Goal: Check status: Check status

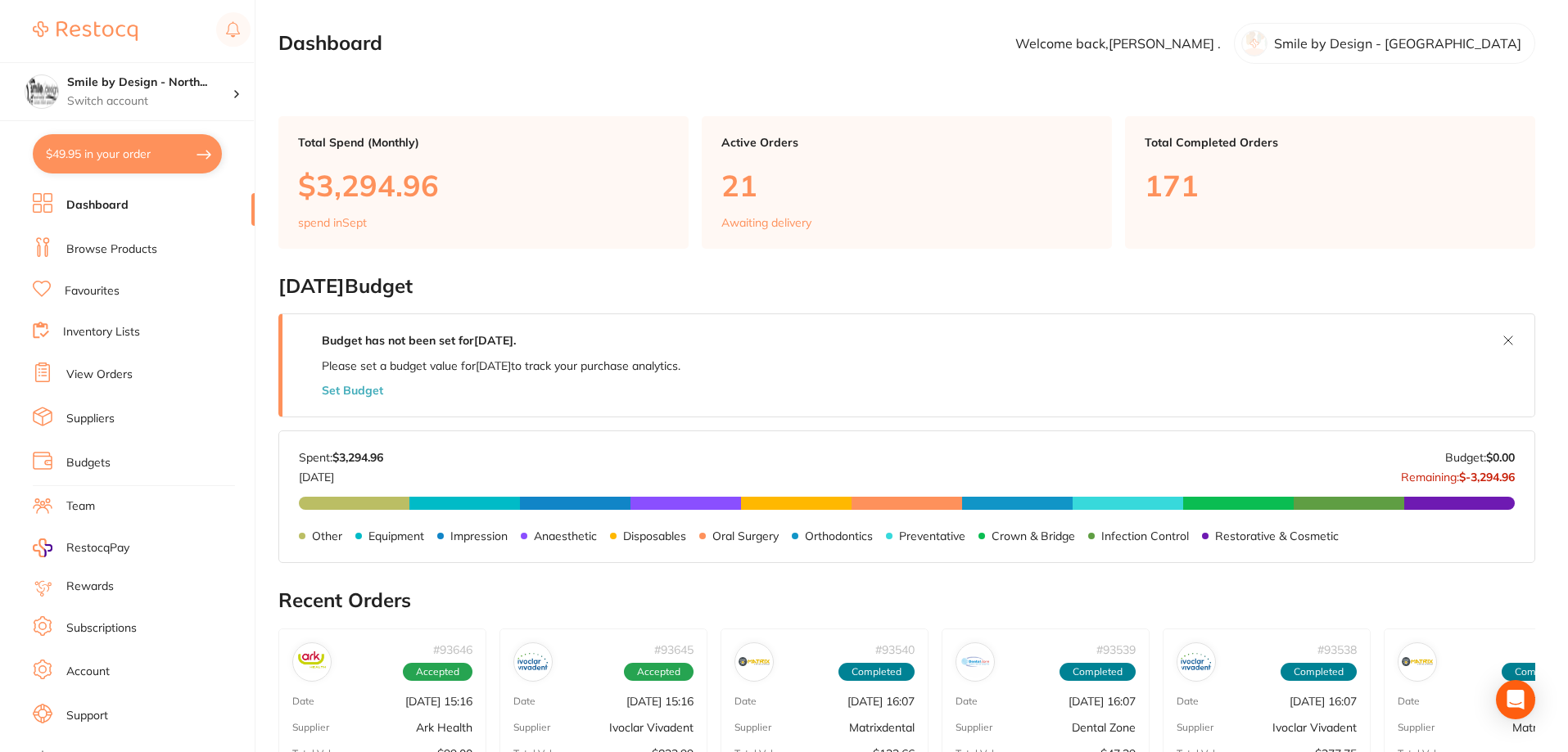
click at [176, 154] on button "$49.95 in your order" at bounding box center [128, 154] width 189 height 39
checkbox input "true"
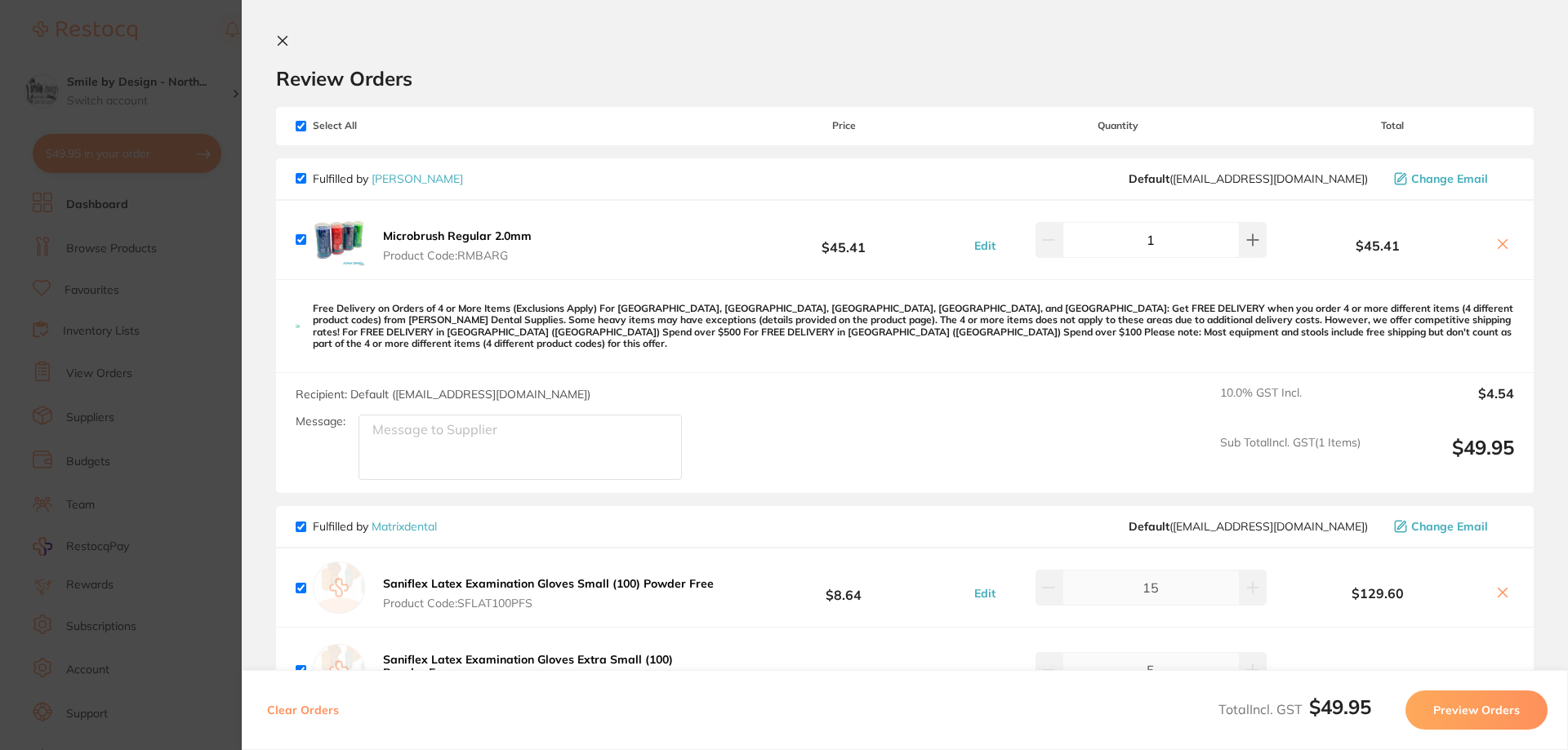
checkbox input "true"
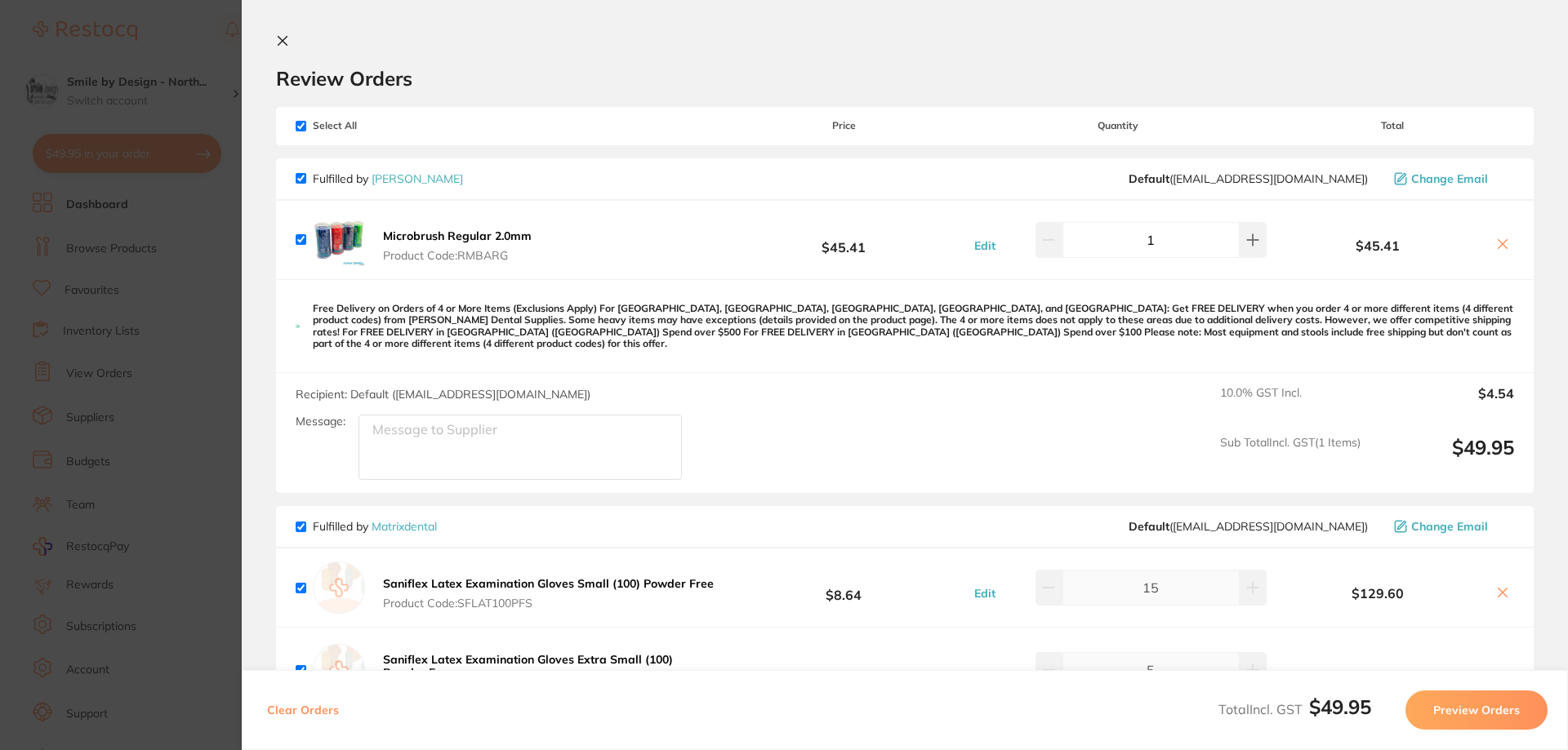
checkbox input "true"
click at [282, 46] on icon at bounding box center [283, 41] width 13 height 13
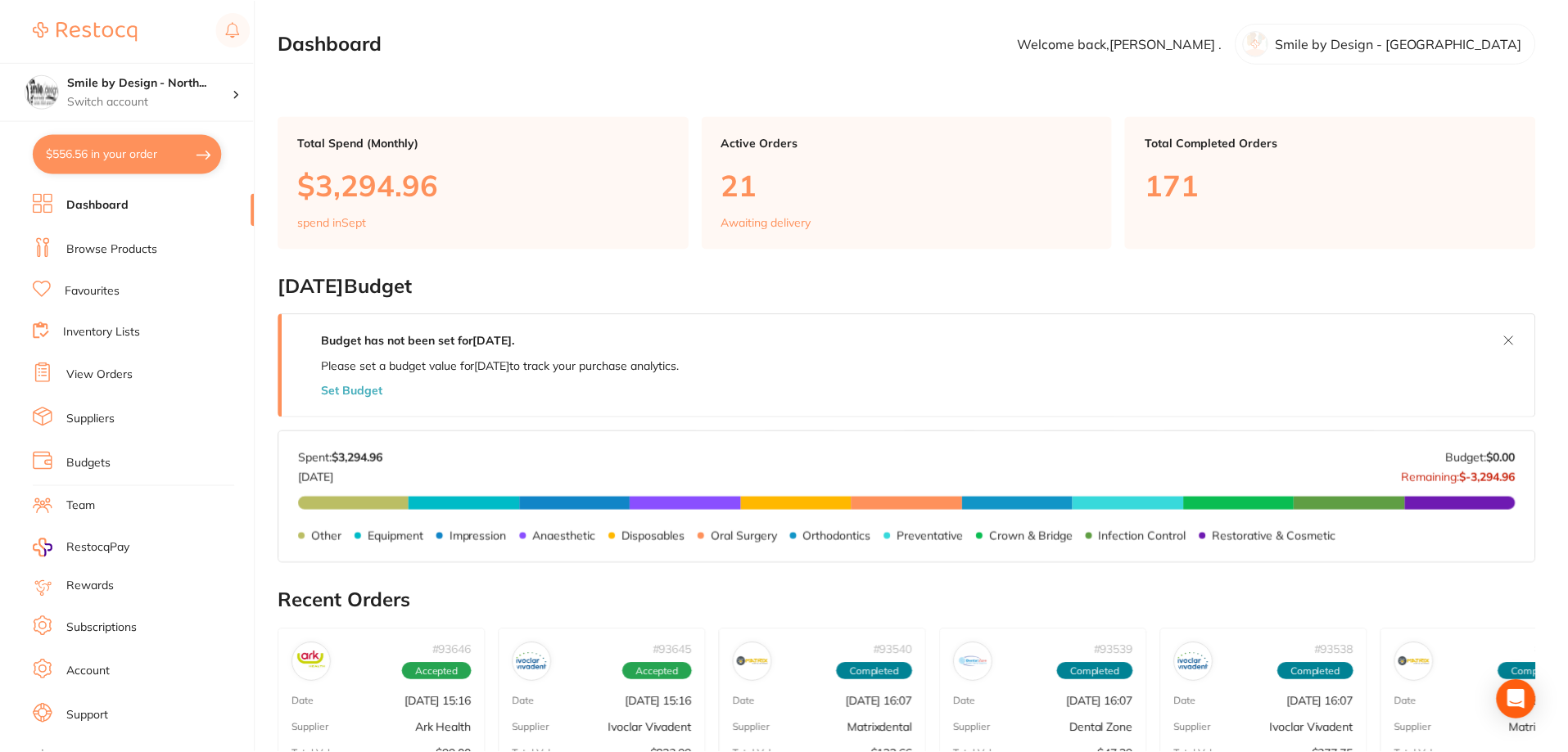
scroll to position [327, 0]
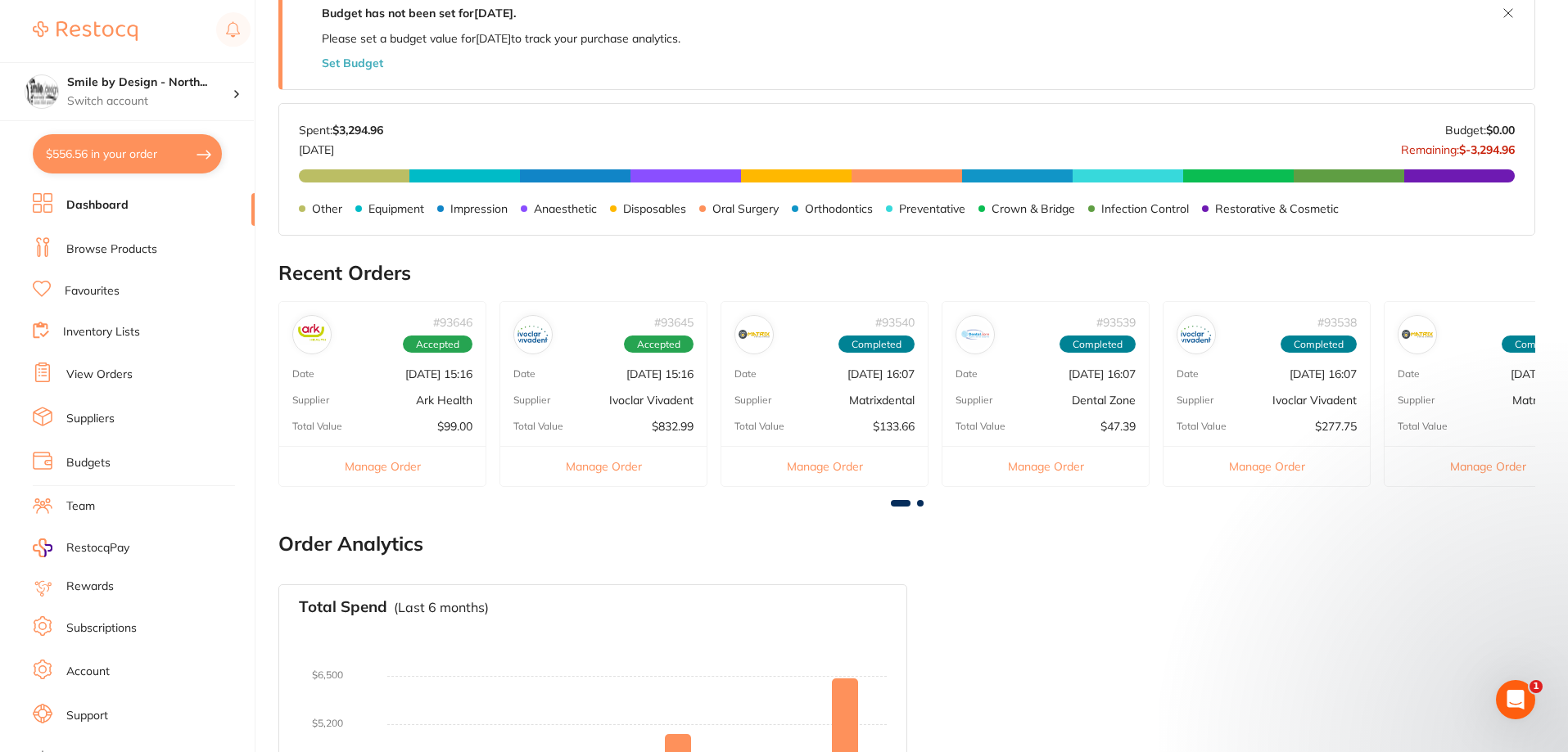
click at [113, 380] on link "View Orders" at bounding box center [99, 374] width 67 height 16
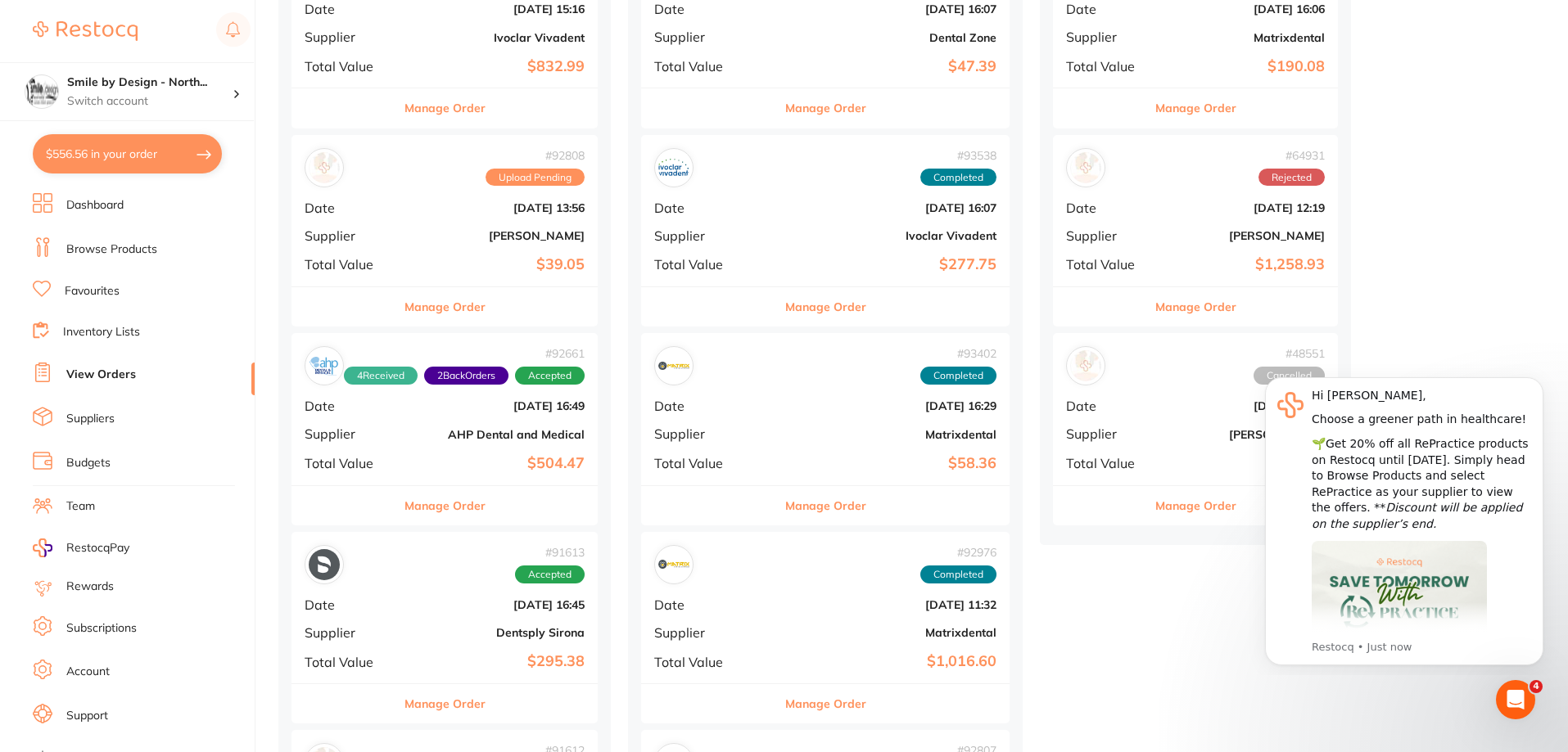
click at [451, 442] on div "# 92661 4 Received 2 Back Orders Accepted Date Sept 3 2025, 16:49 Supplier AHP …" at bounding box center [445, 409] width 307 height 152
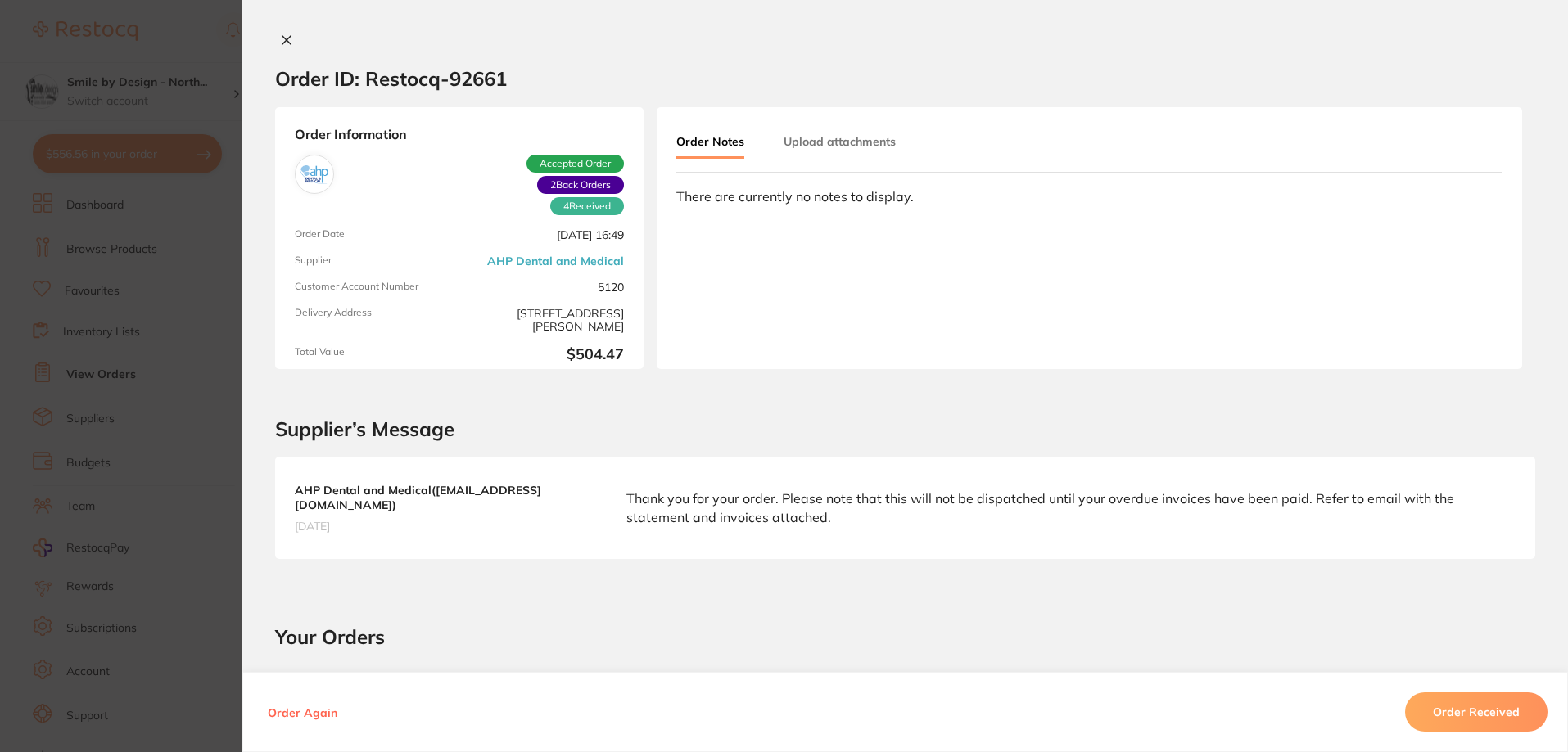
click at [286, 48] on button at bounding box center [286, 41] width 23 height 17
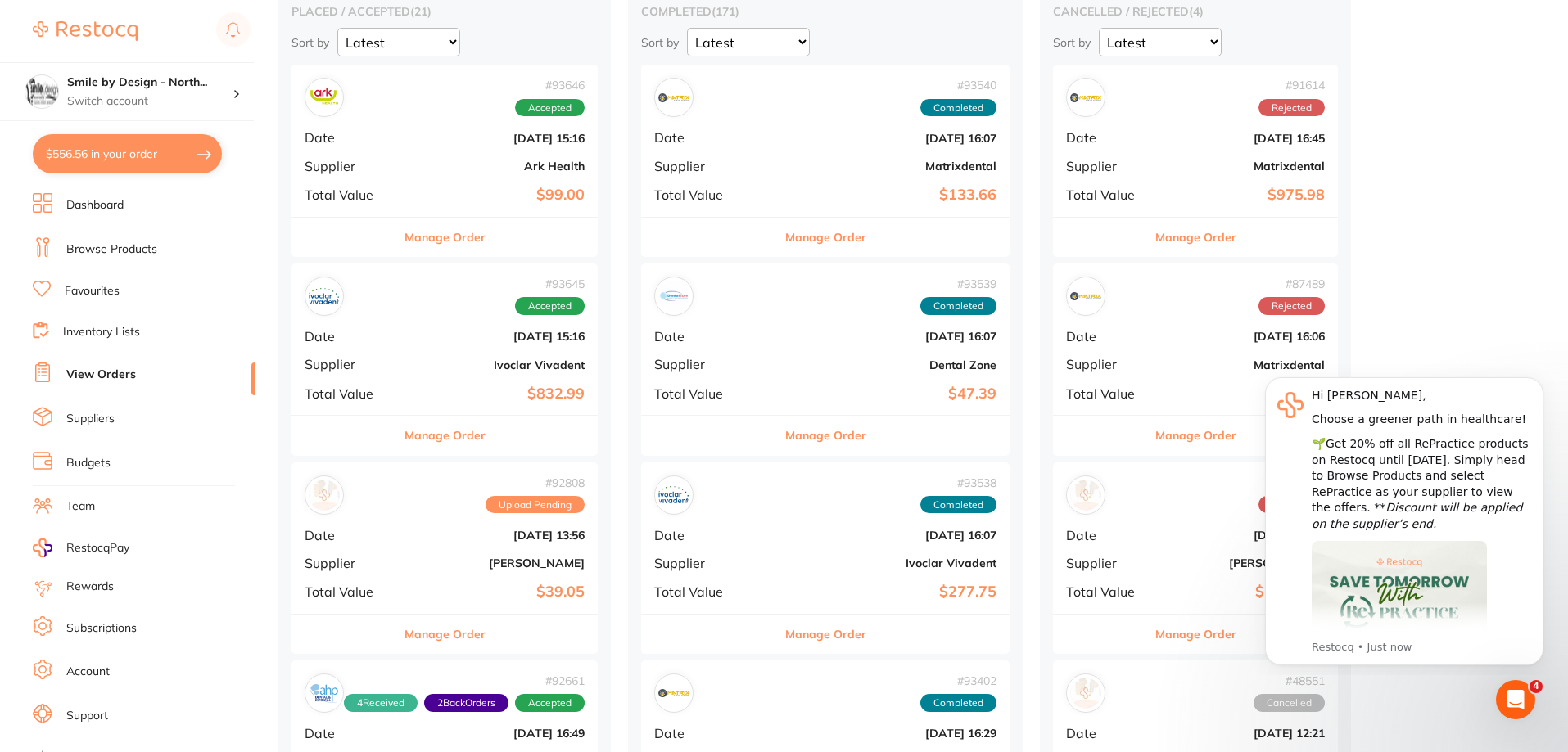
click at [491, 188] on b "$99.00" at bounding box center [495, 195] width 177 height 17
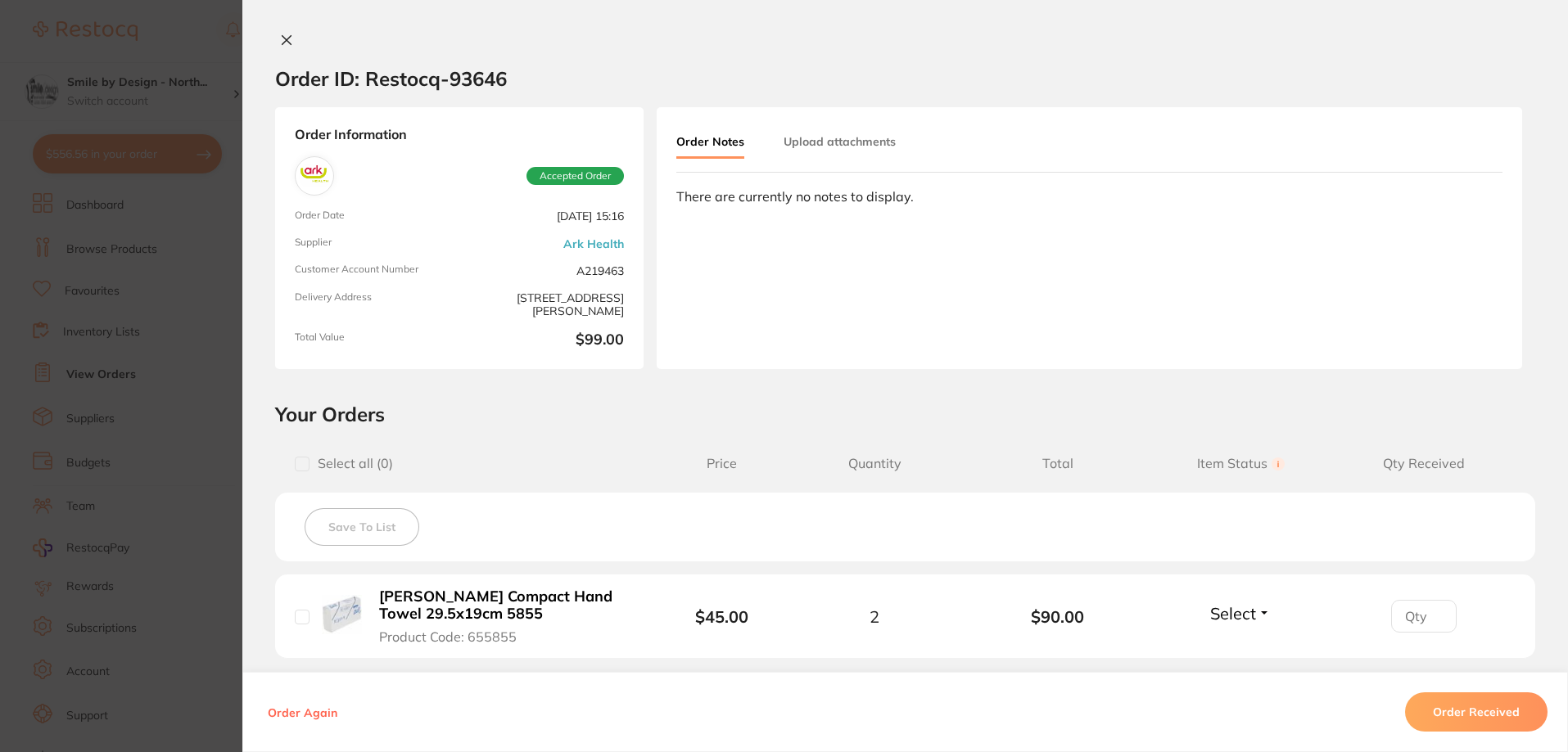
scroll to position [82, 0]
drag, startPoint x: 287, startPoint y: 42, endPoint x: 537, endPoint y: 388, distance: 426.9
click at [287, 43] on icon at bounding box center [287, 40] width 13 height 13
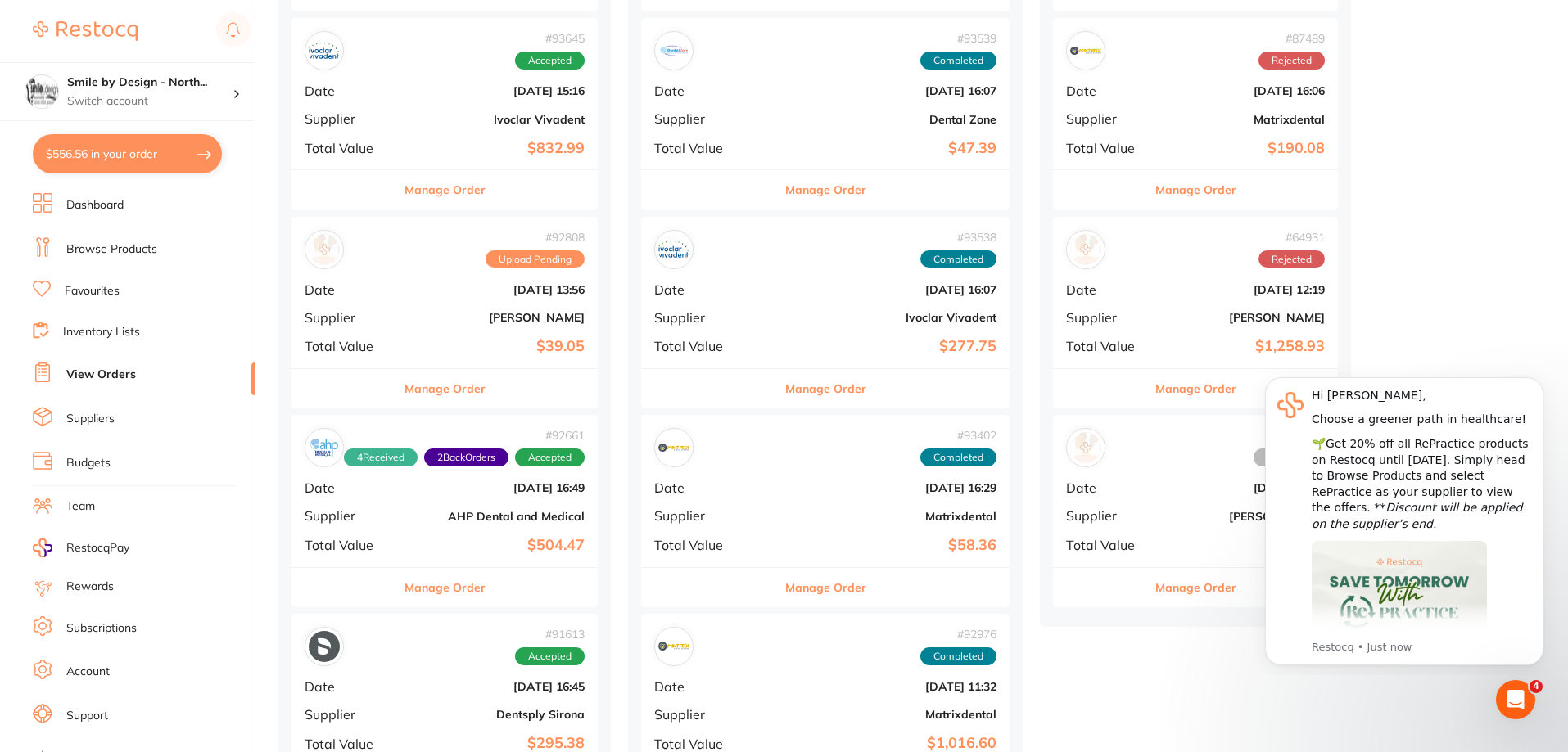
click at [511, 525] on div "# 92661 4 Received 2 Back Orders Accepted Date Sept 3 2025, 16:49 Supplier AHP …" at bounding box center [445, 491] width 307 height 152
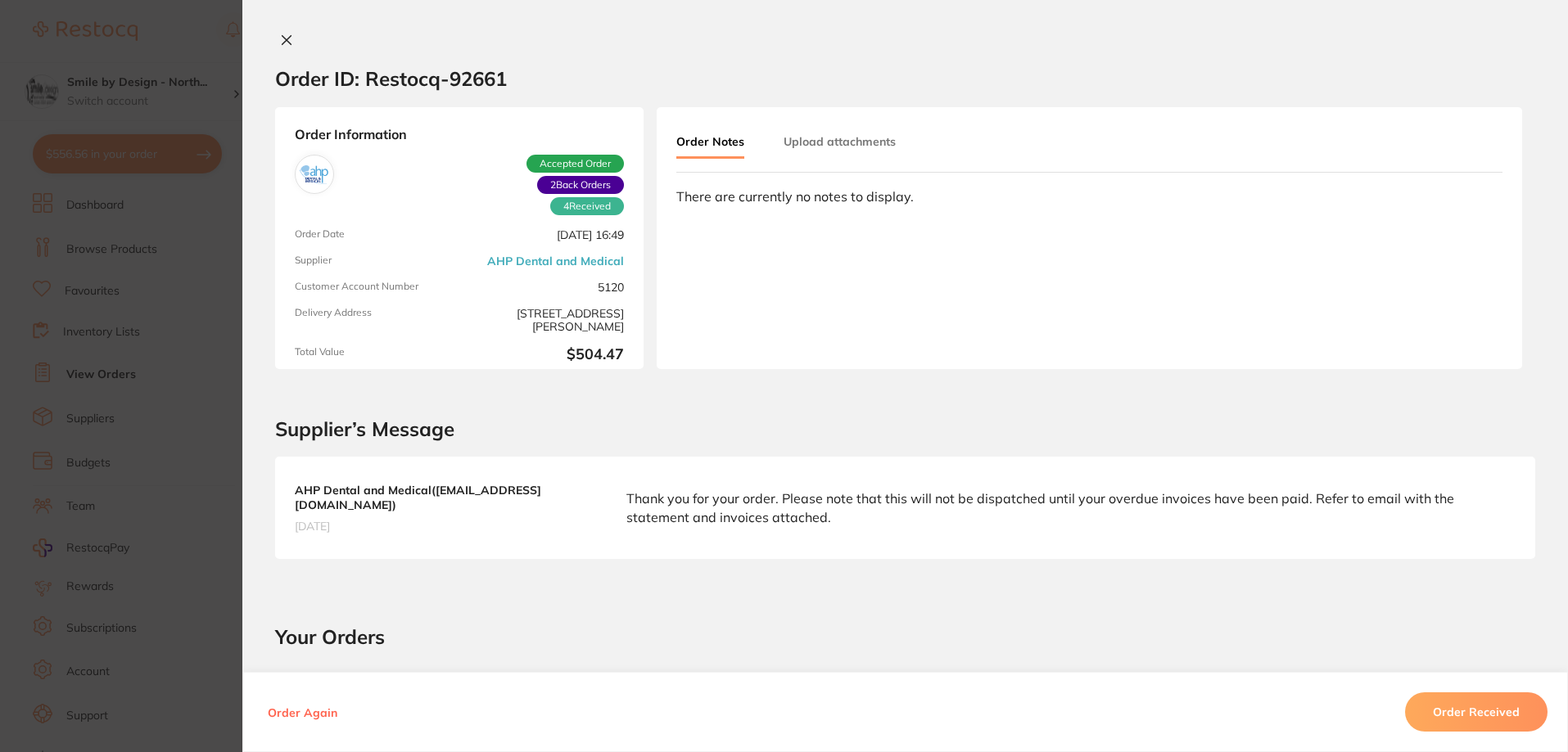
scroll to position [246, 0]
click at [280, 42] on icon at bounding box center [287, 40] width 13 height 13
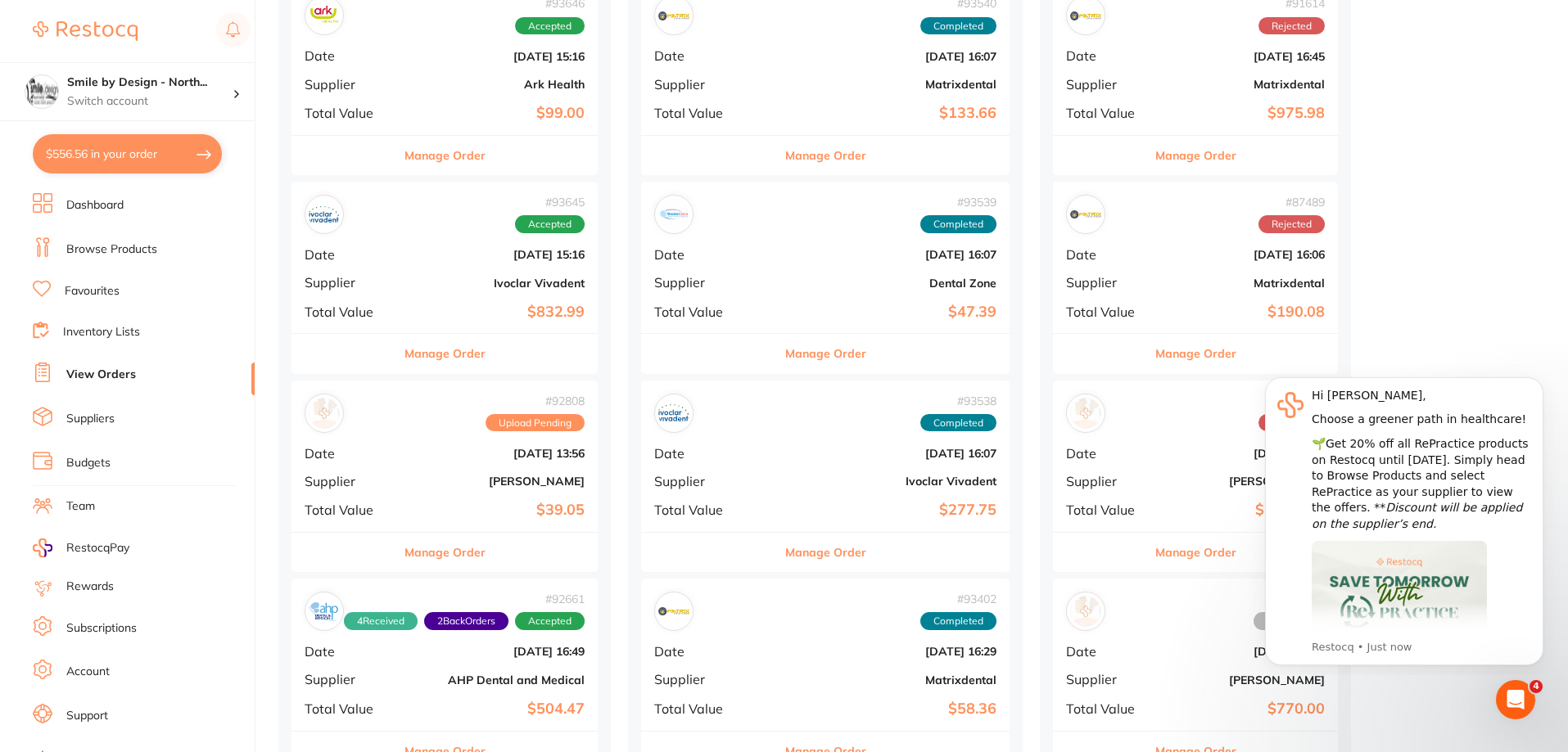
drag, startPoint x: 472, startPoint y: 75, endPoint x: 488, endPoint y: 304, distance: 229.6
click at [494, 79] on b "Ark Health" at bounding box center [495, 85] width 177 height 13
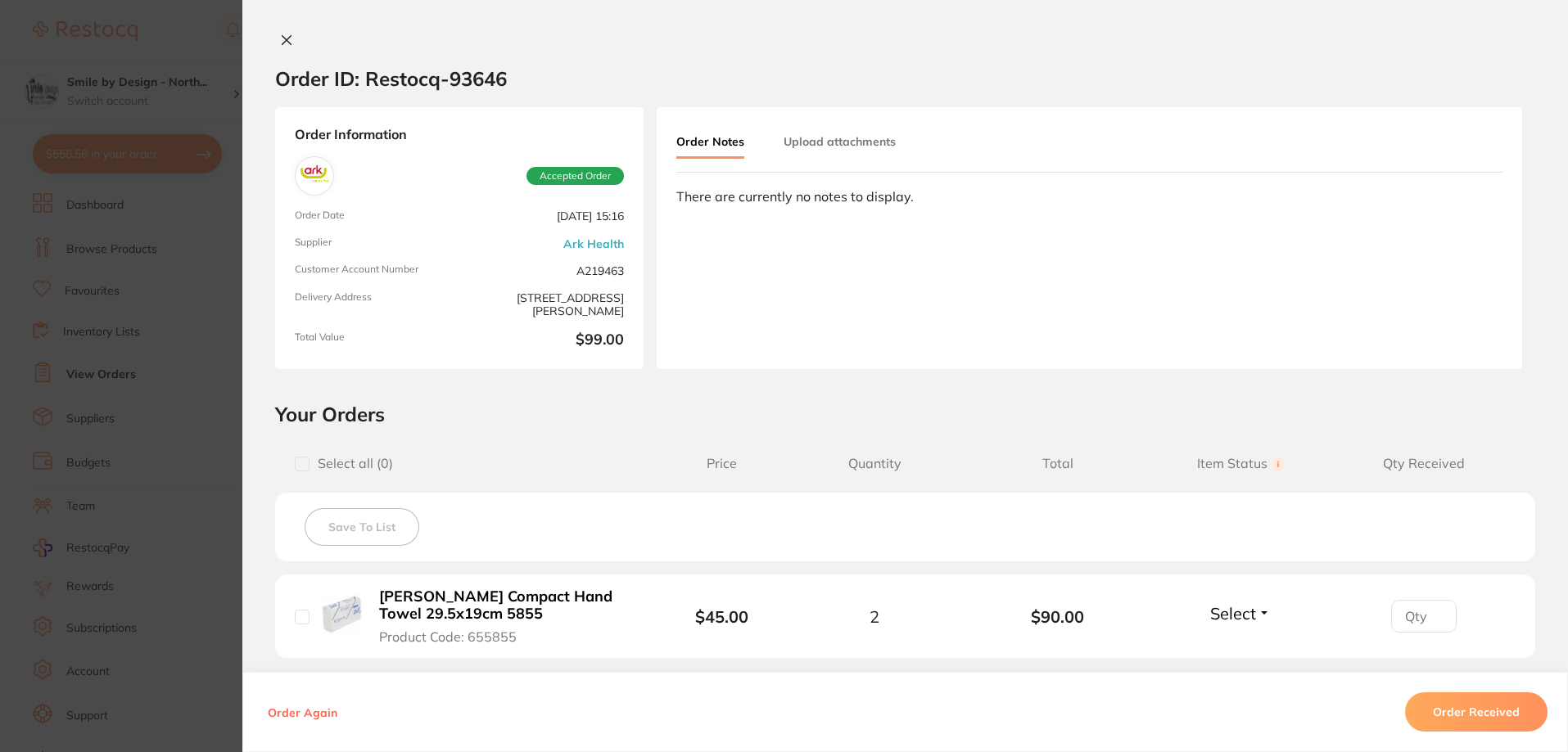
click at [275, 36] on button at bounding box center [286, 41] width 23 height 17
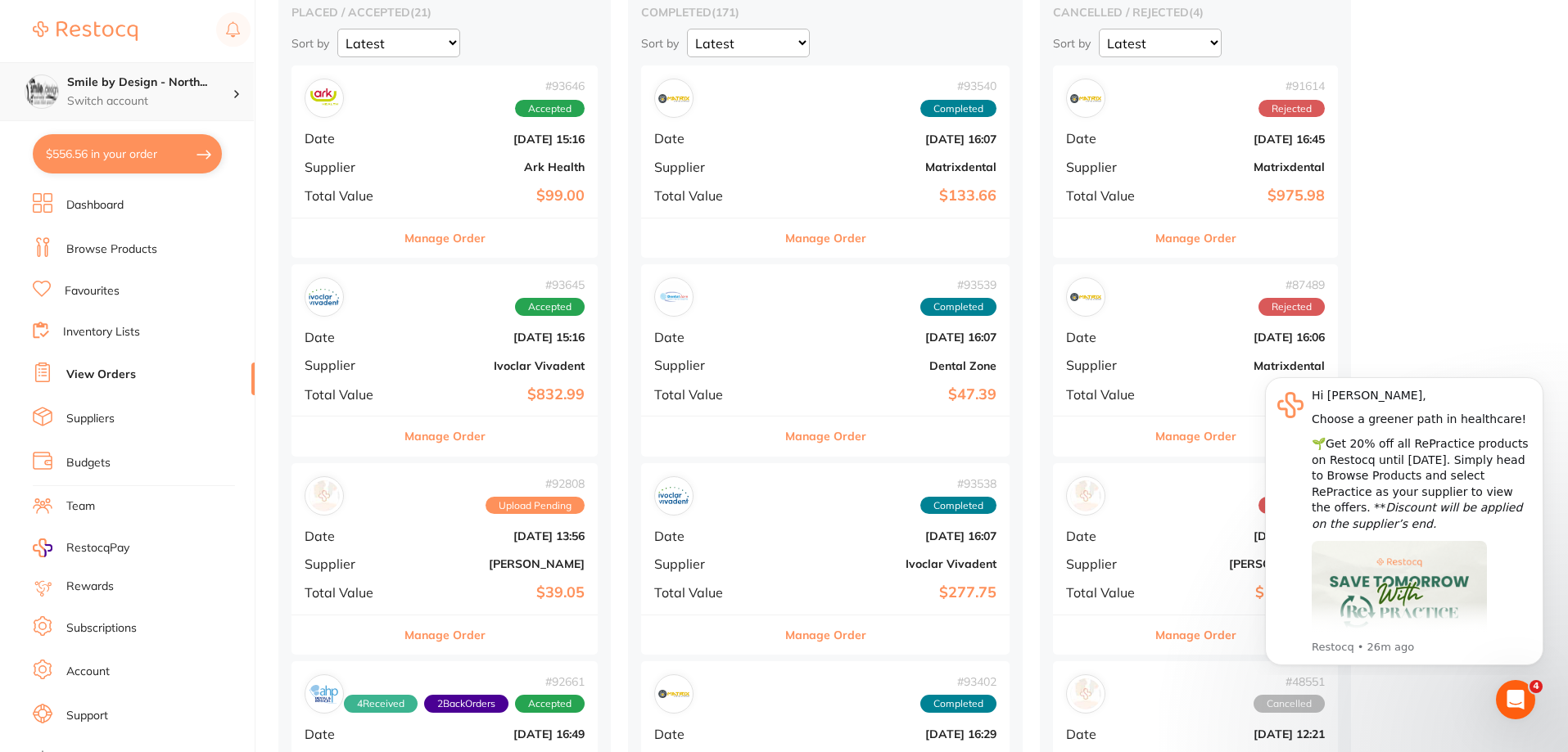
click at [67, 73] on div "Smile by Design - North... Switch account" at bounding box center [127, 91] width 254 height 59
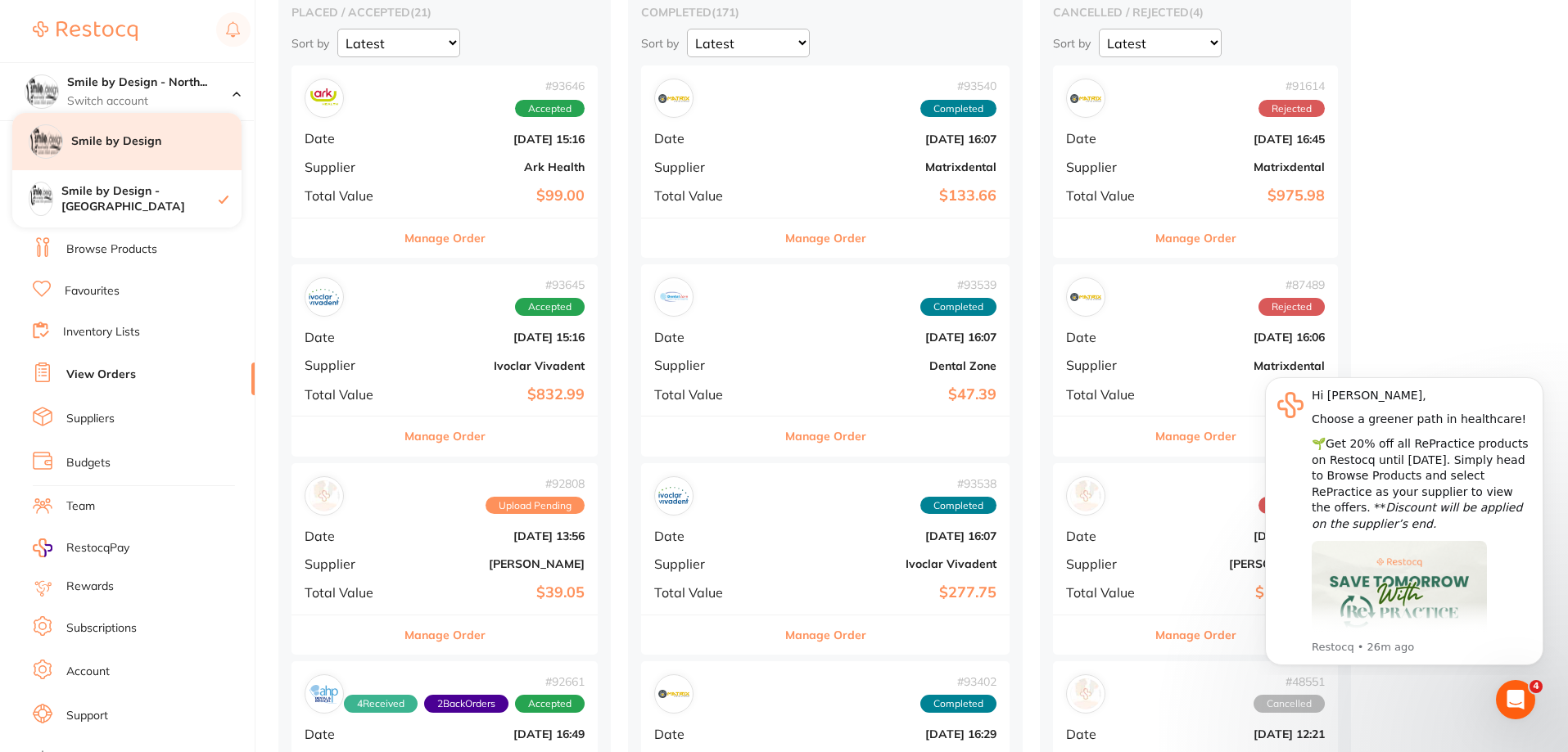
click at [148, 145] on h4 "Smile by Design" at bounding box center [157, 141] width 171 height 16
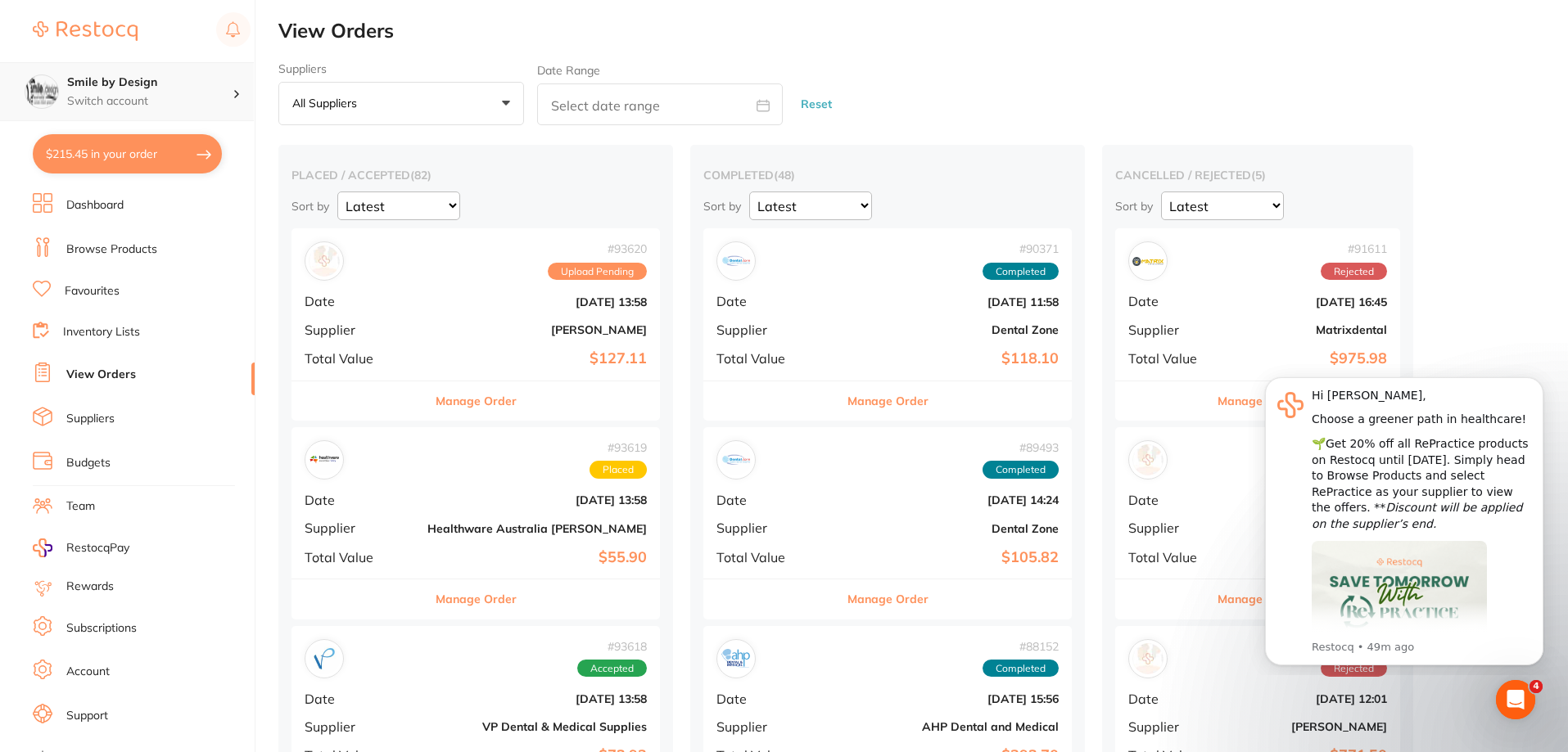
click at [110, 97] on p "Switch account" at bounding box center [150, 101] width 165 height 16
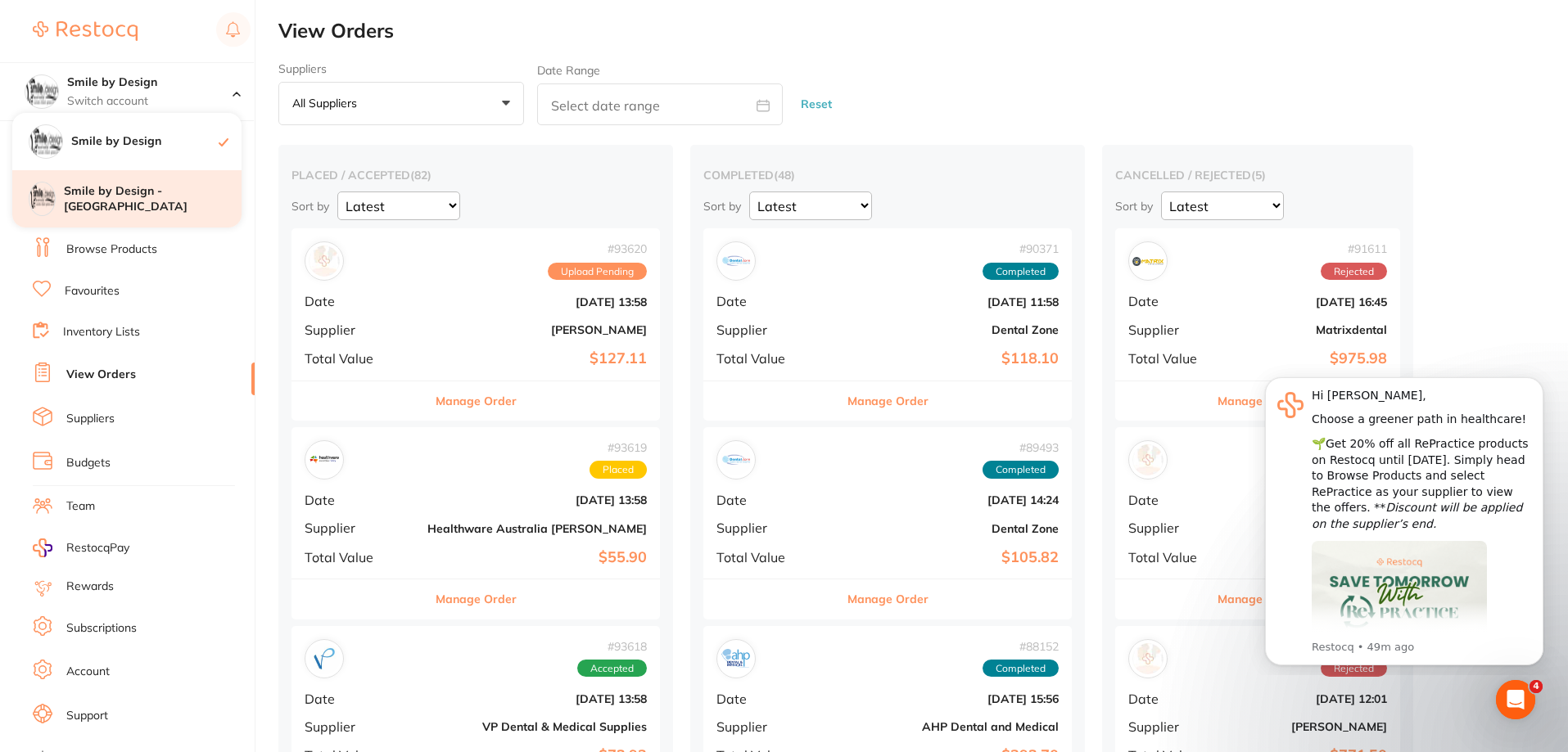
click at [119, 184] on h4 "Smile by Design - [GEOGRAPHIC_DATA]" at bounding box center [152, 200] width 177 height 32
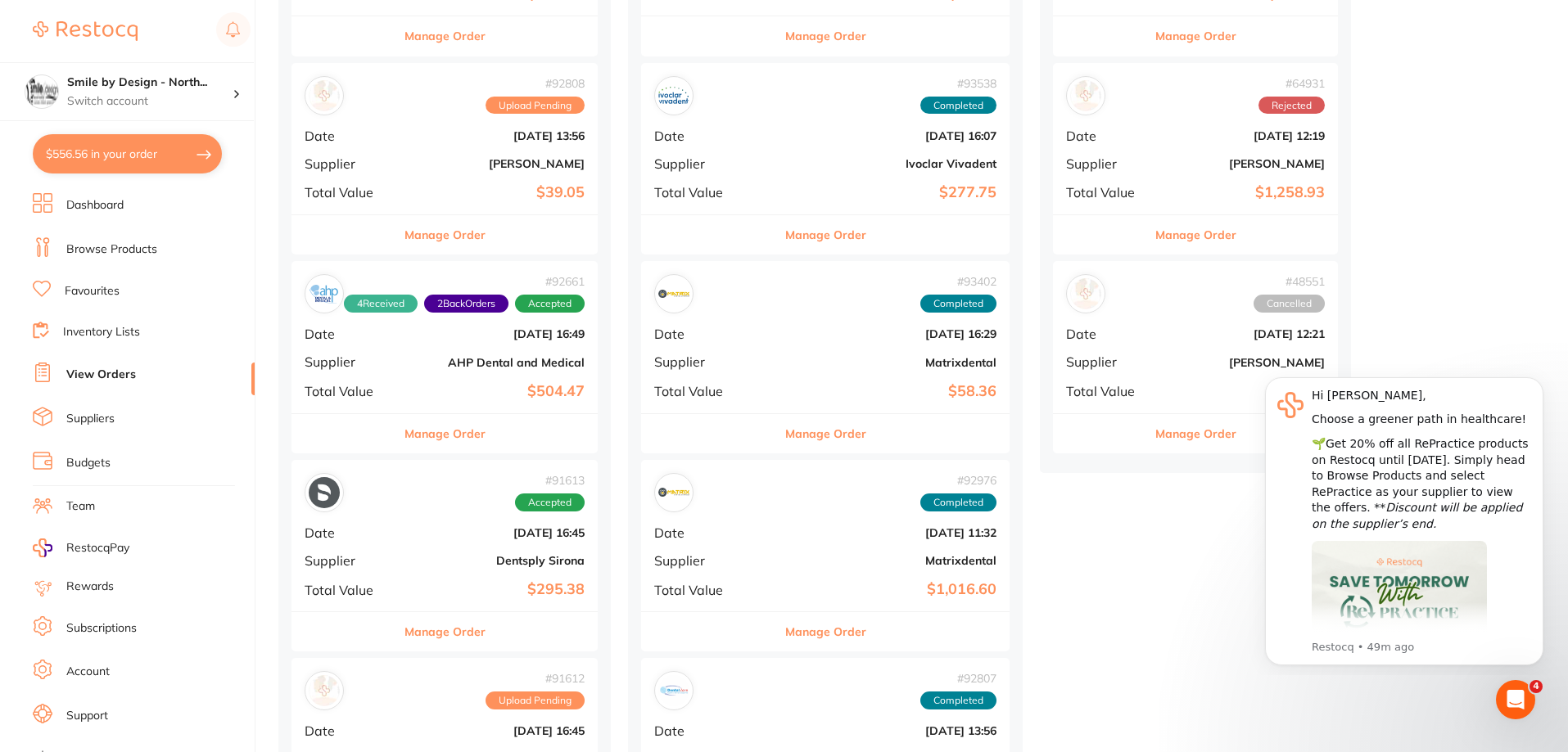
scroll to position [573, 0]
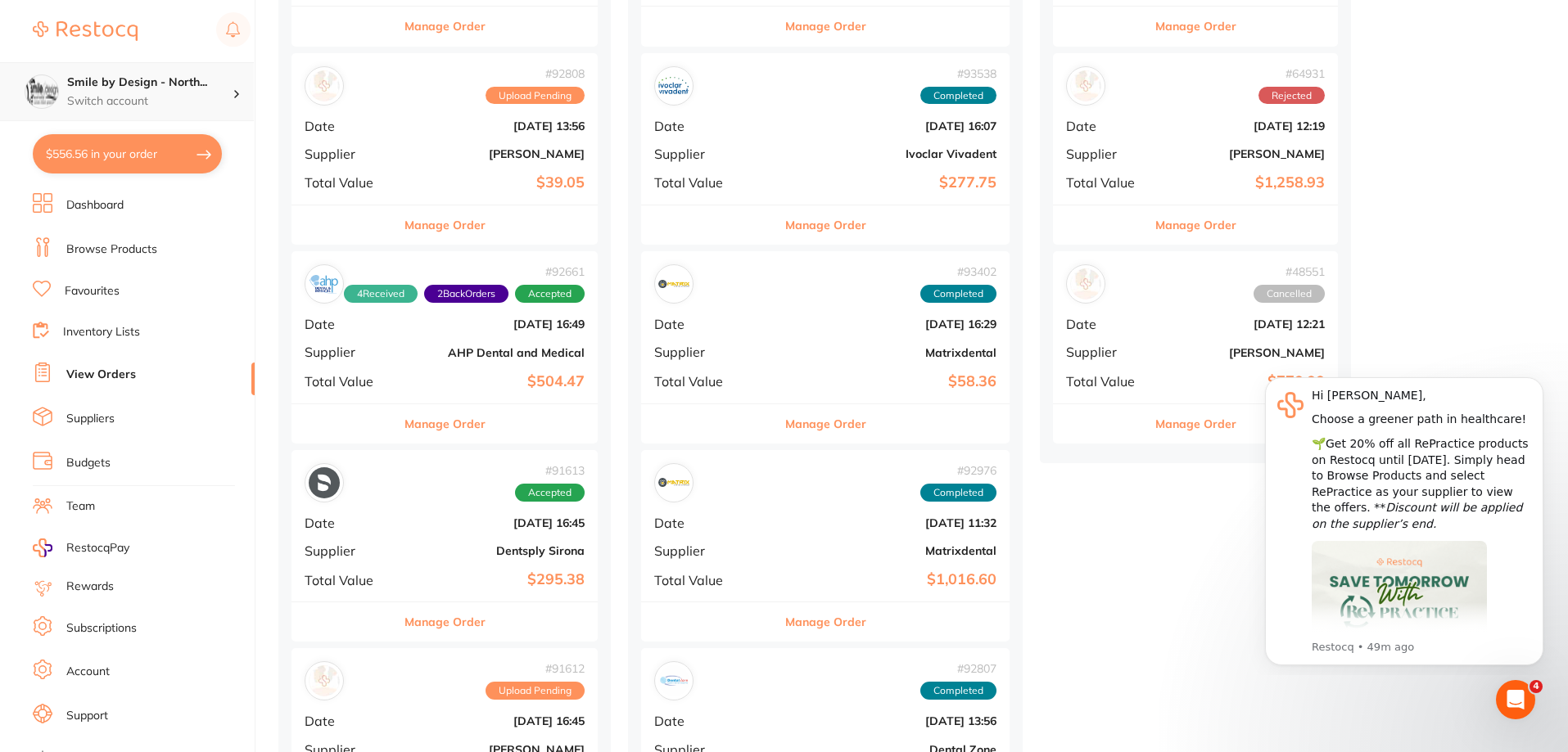
click at [131, 65] on div "Smile by Design - North... Switch account" at bounding box center [127, 91] width 254 height 59
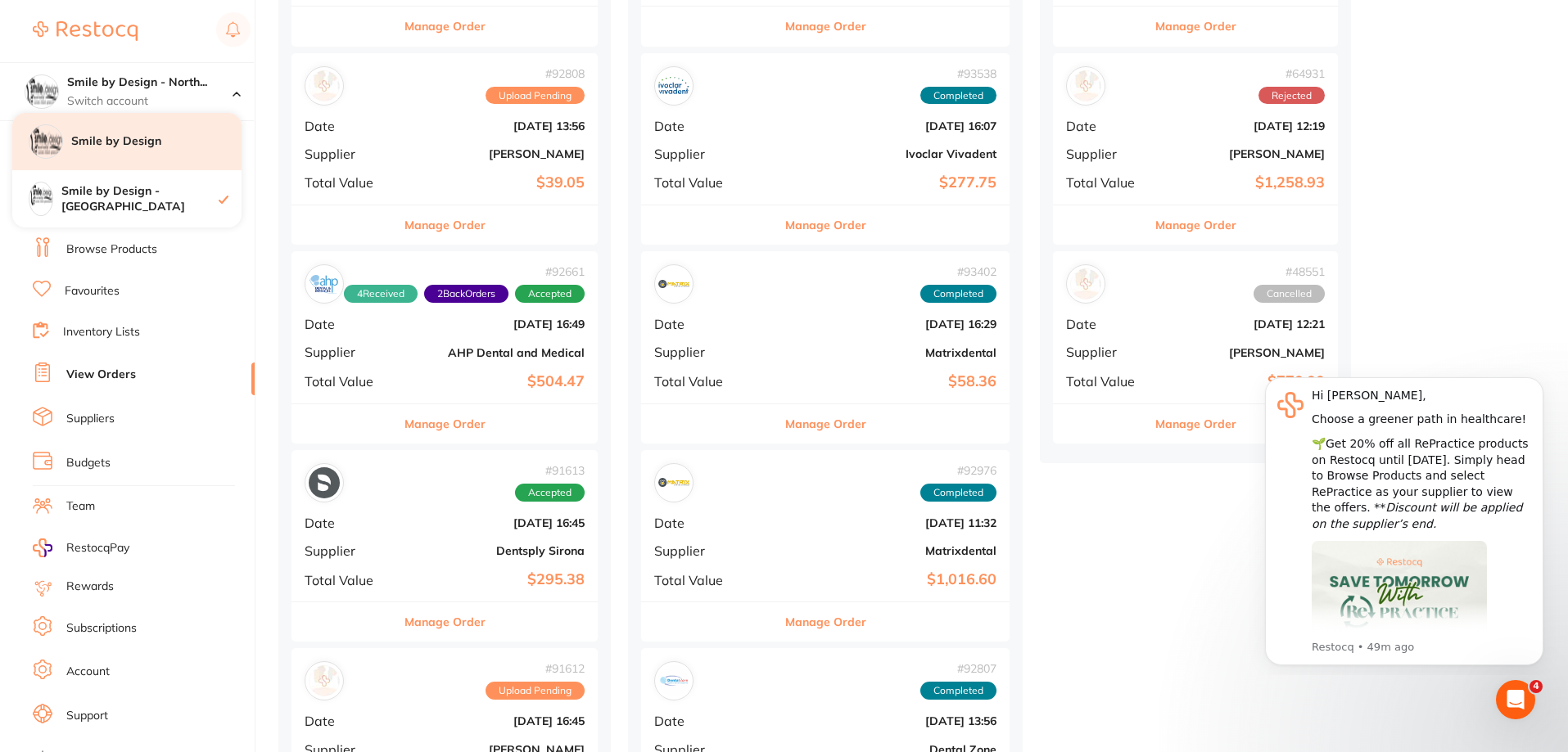
click at [139, 144] on h4 "Smile by Design" at bounding box center [157, 141] width 171 height 16
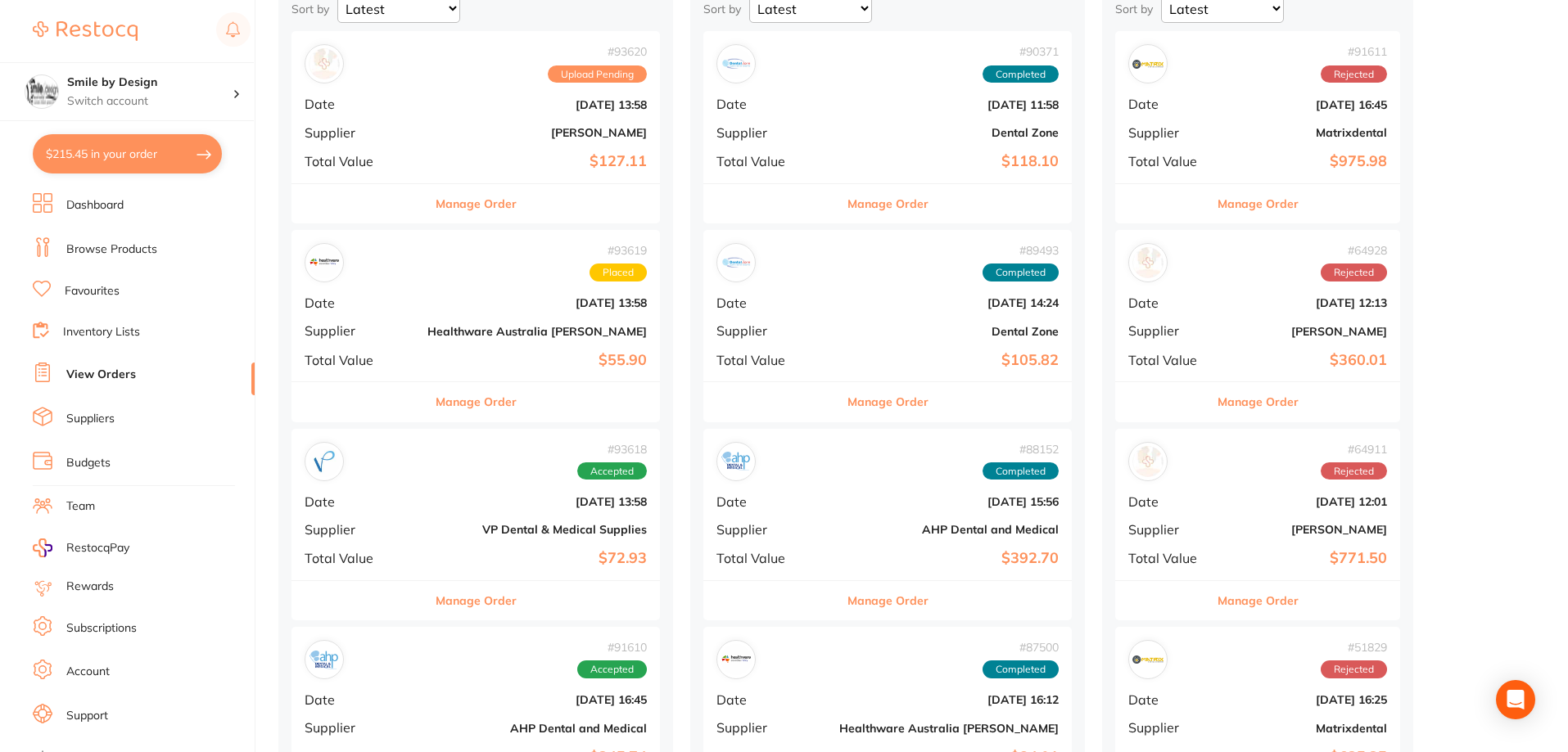
scroll to position [246, 0]
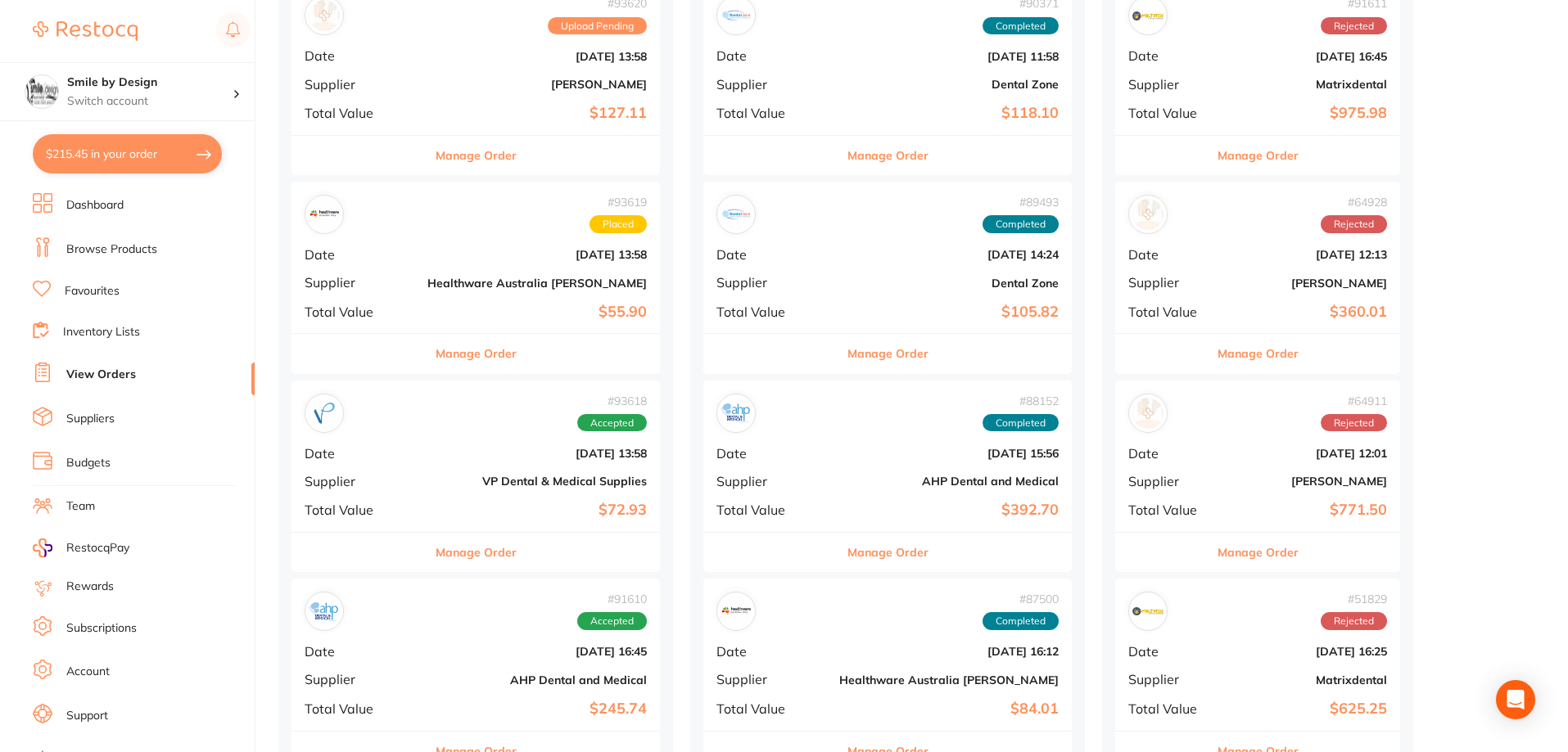
click at [490, 249] on b "Sept 12 2025, 13:58" at bounding box center [537, 255] width 219 height 13
